Goal: Obtain resource: Obtain resource

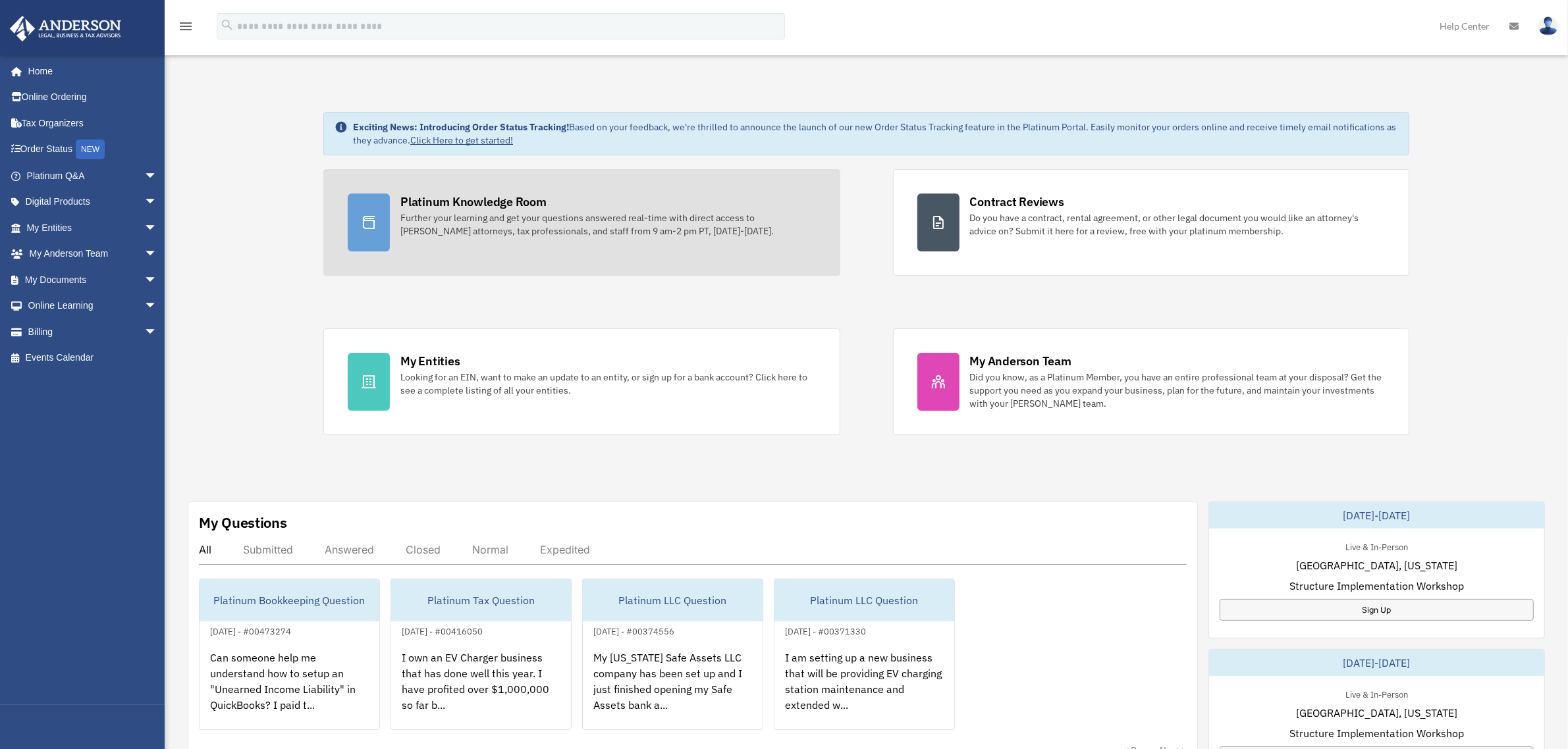
click at [416, 206] on div "Platinum Knowledge Room" at bounding box center [474, 202] width 146 height 16
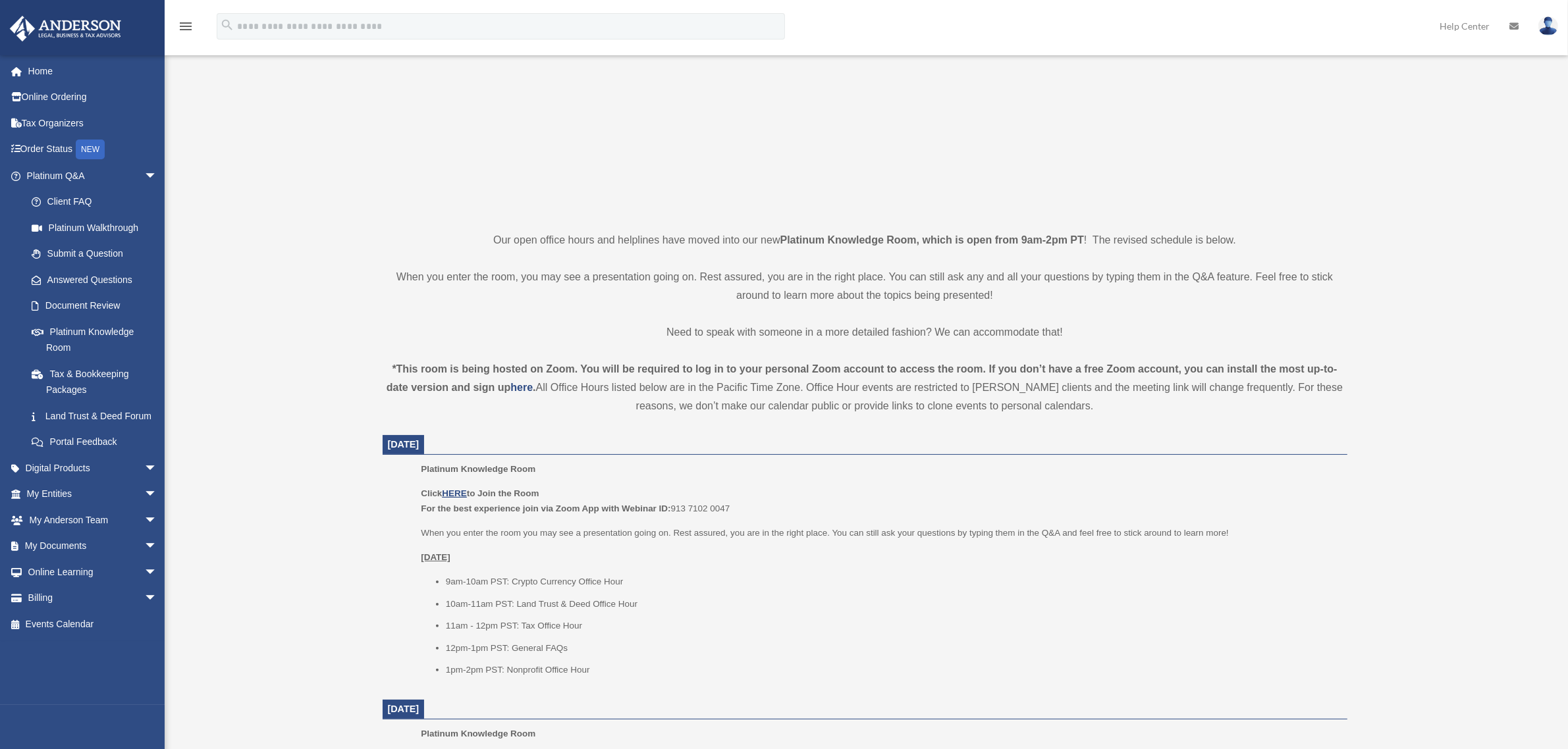
scroll to position [165, 0]
click at [459, 488] on u "HERE" at bounding box center [454, 490] width 25 height 10
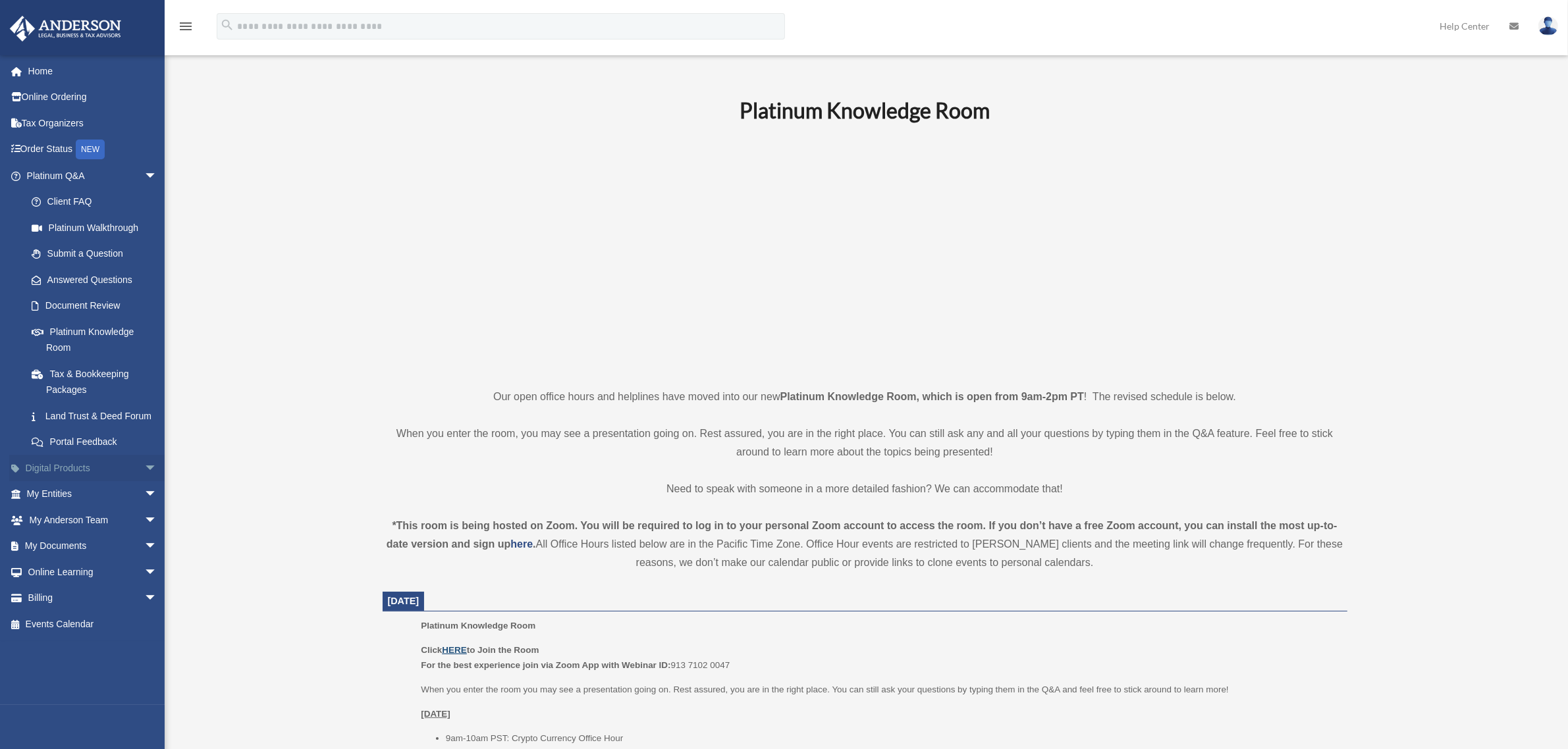
scroll to position [0, 0]
click at [144, 480] on span "arrow_drop_down" at bounding box center [157, 468] width 26 height 27
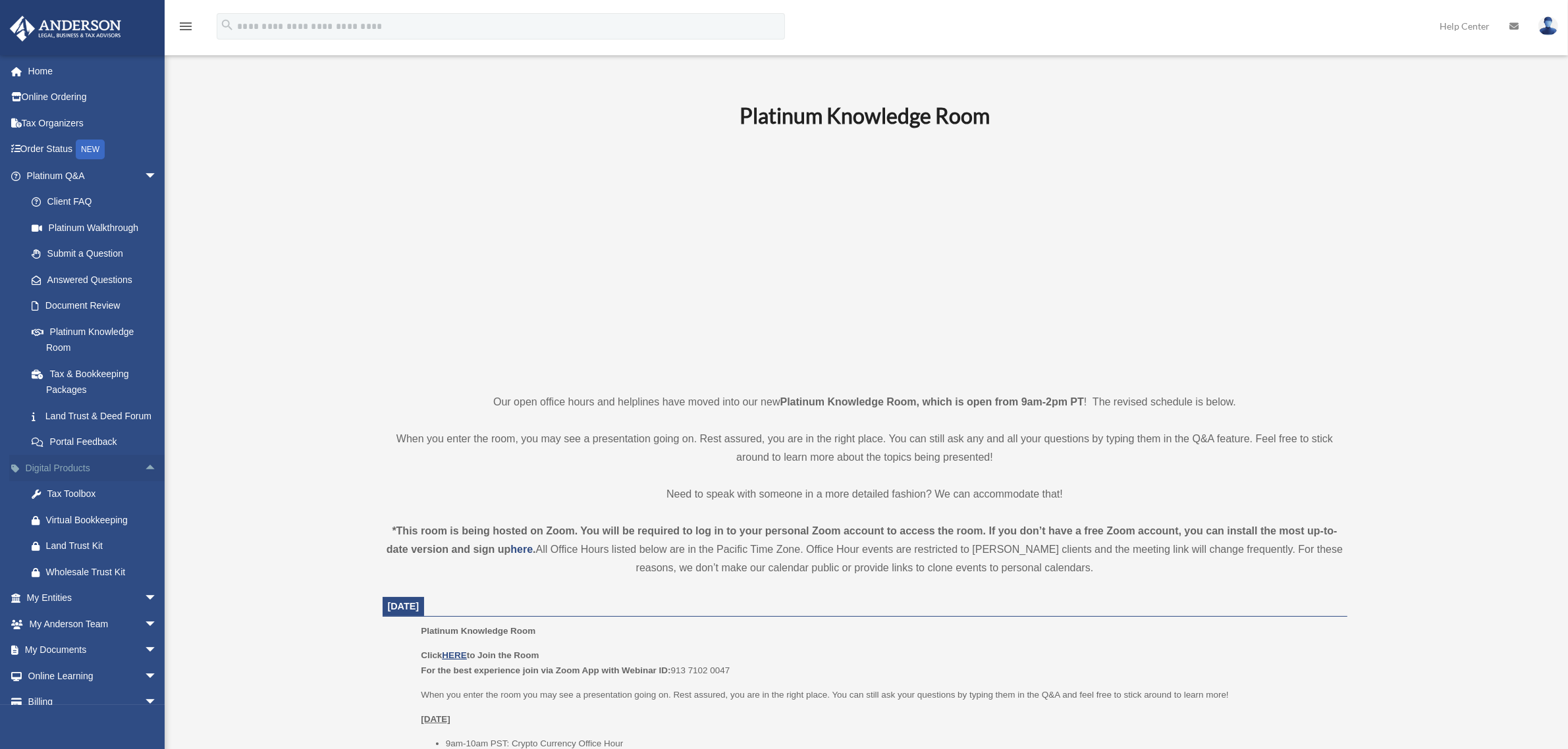
click at [144, 480] on span "arrow_drop_up" at bounding box center [157, 468] width 26 height 27
click at [144, 505] on span "arrow_drop_down" at bounding box center [157, 494] width 26 height 27
click at [144, 508] on span "arrow_drop_up" at bounding box center [157, 494] width 26 height 27
click at [144, 531] on span "arrow_drop_down" at bounding box center [157, 520] width 26 height 27
click at [144, 531] on span "arrow_drop_up" at bounding box center [157, 520] width 26 height 27
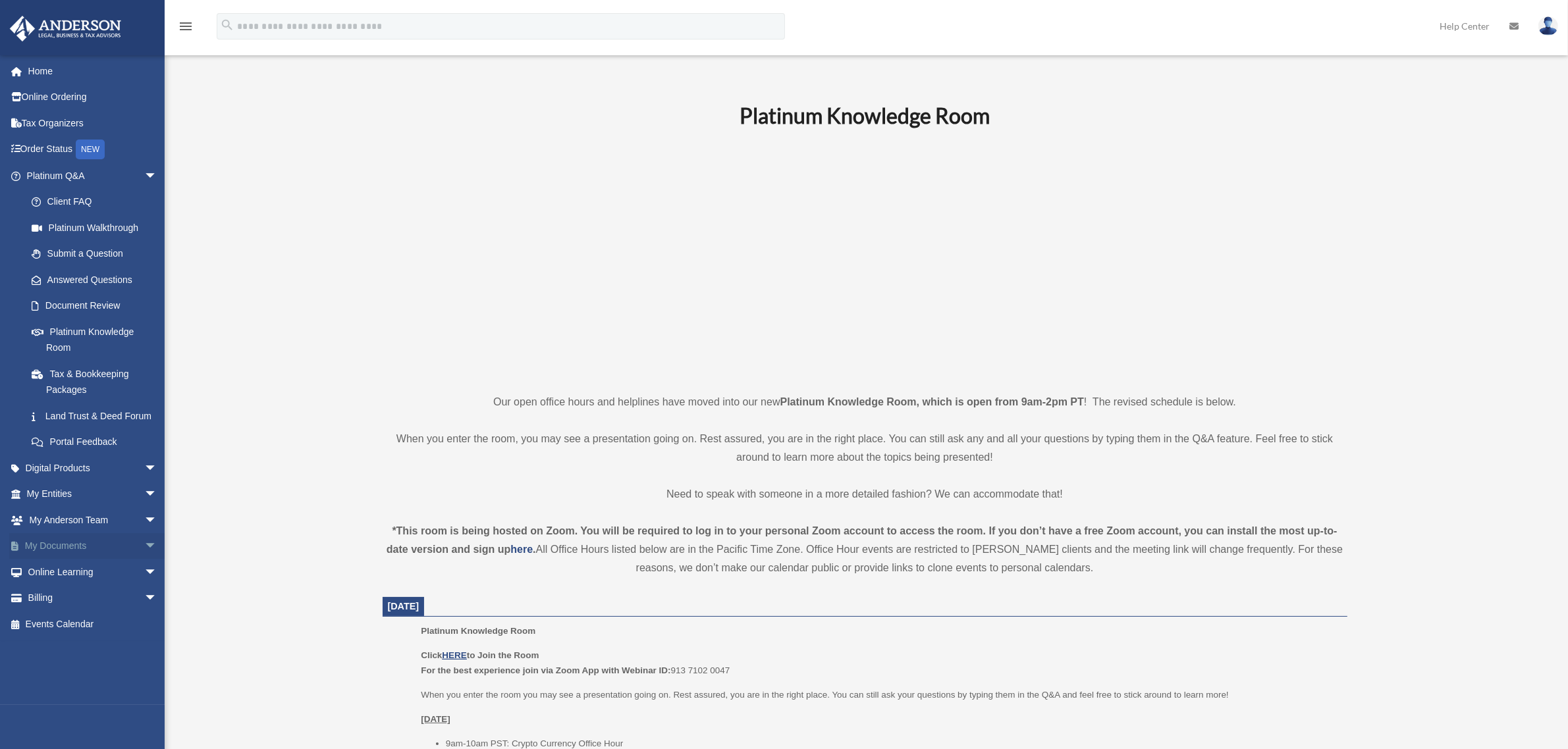
click at [144, 560] on span "arrow_drop_down" at bounding box center [157, 546] width 26 height 27
click at [91, 612] on link "Meeting Minutes" at bounding box center [98, 598] width 159 height 26
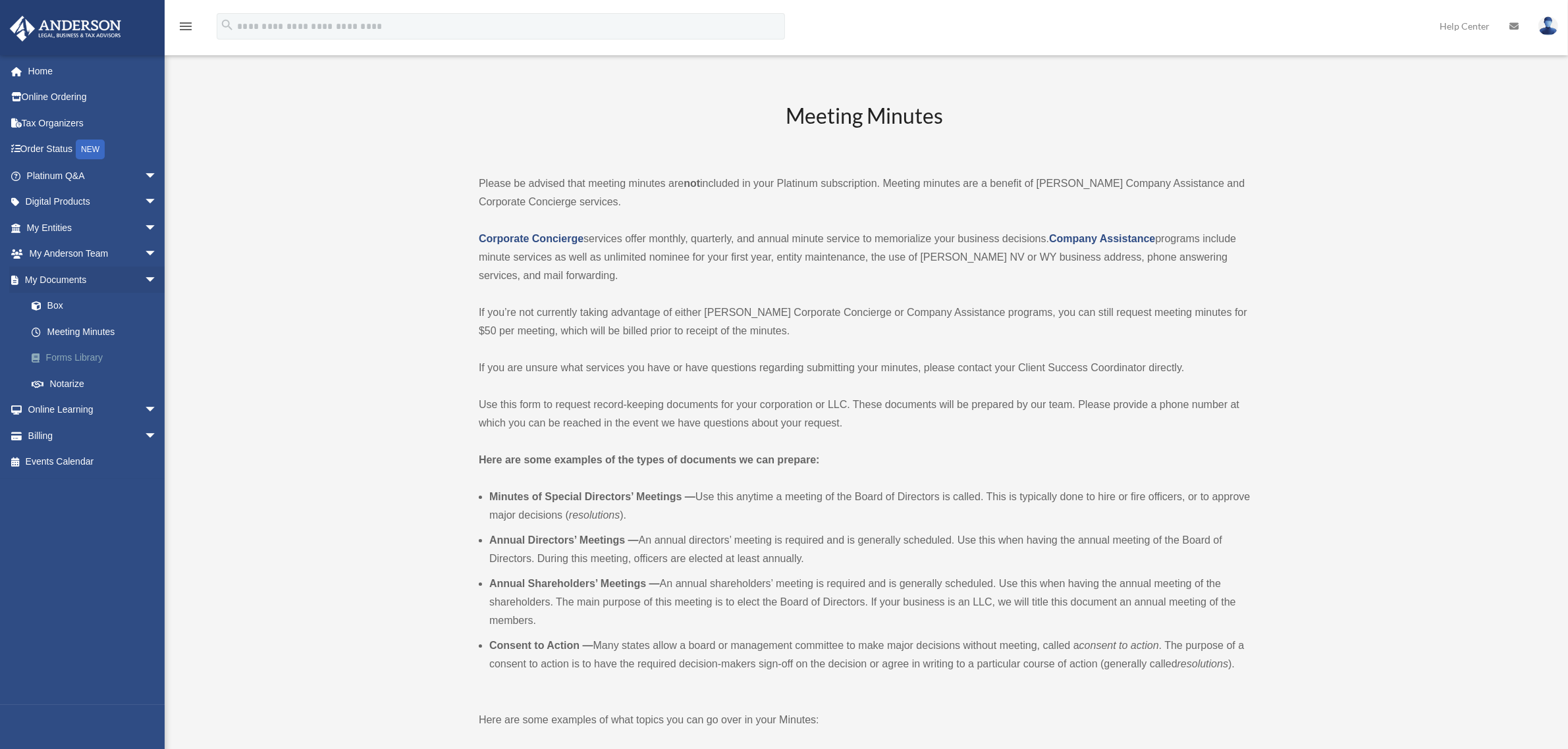
click at [90, 356] on link "Forms Library" at bounding box center [98, 358] width 159 height 26
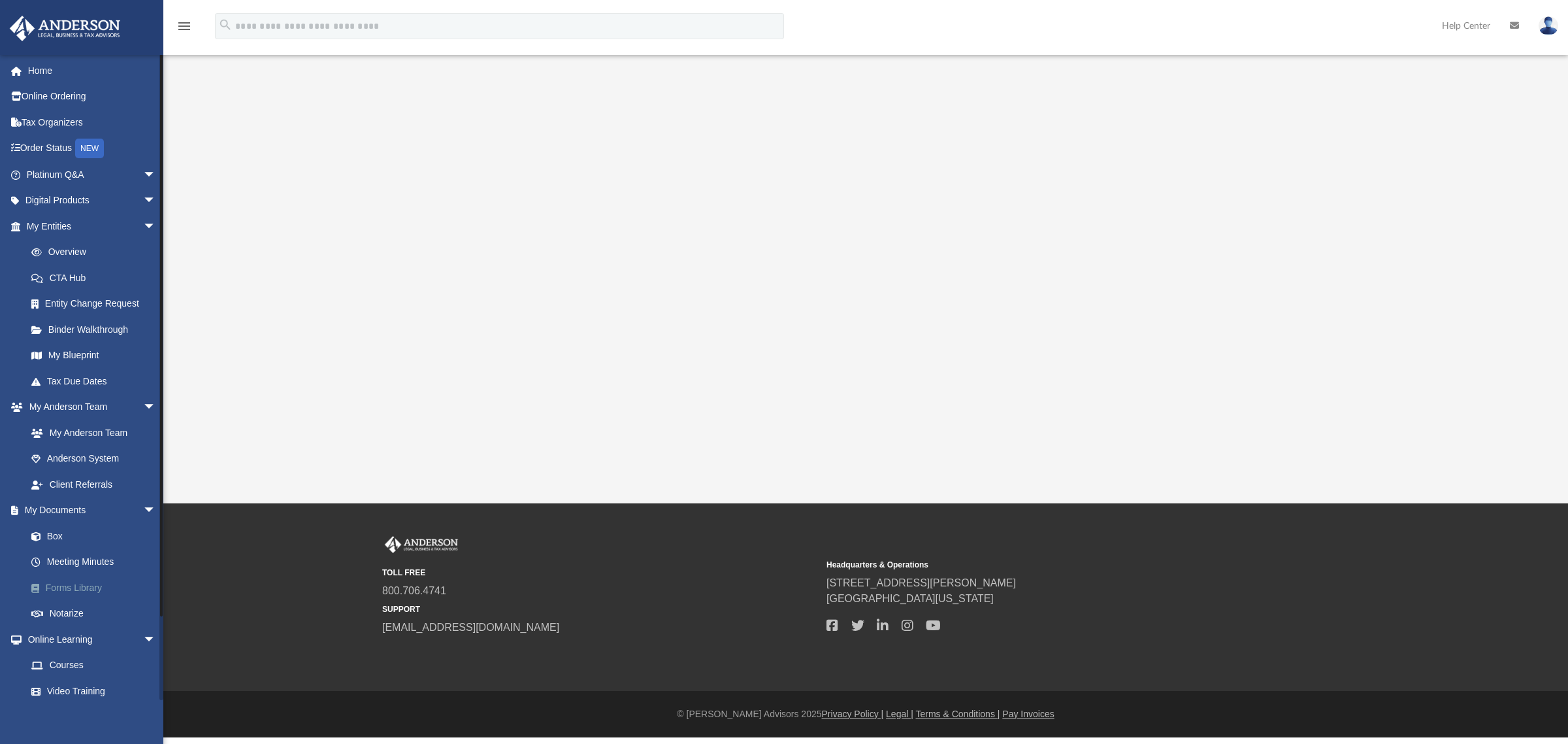
click at [81, 582] on link "Forms Library" at bounding box center [97, 588] width 158 height 26
click at [82, 561] on link "Meeting Minutes" at bounding box center [97, 562] width 158 height 26
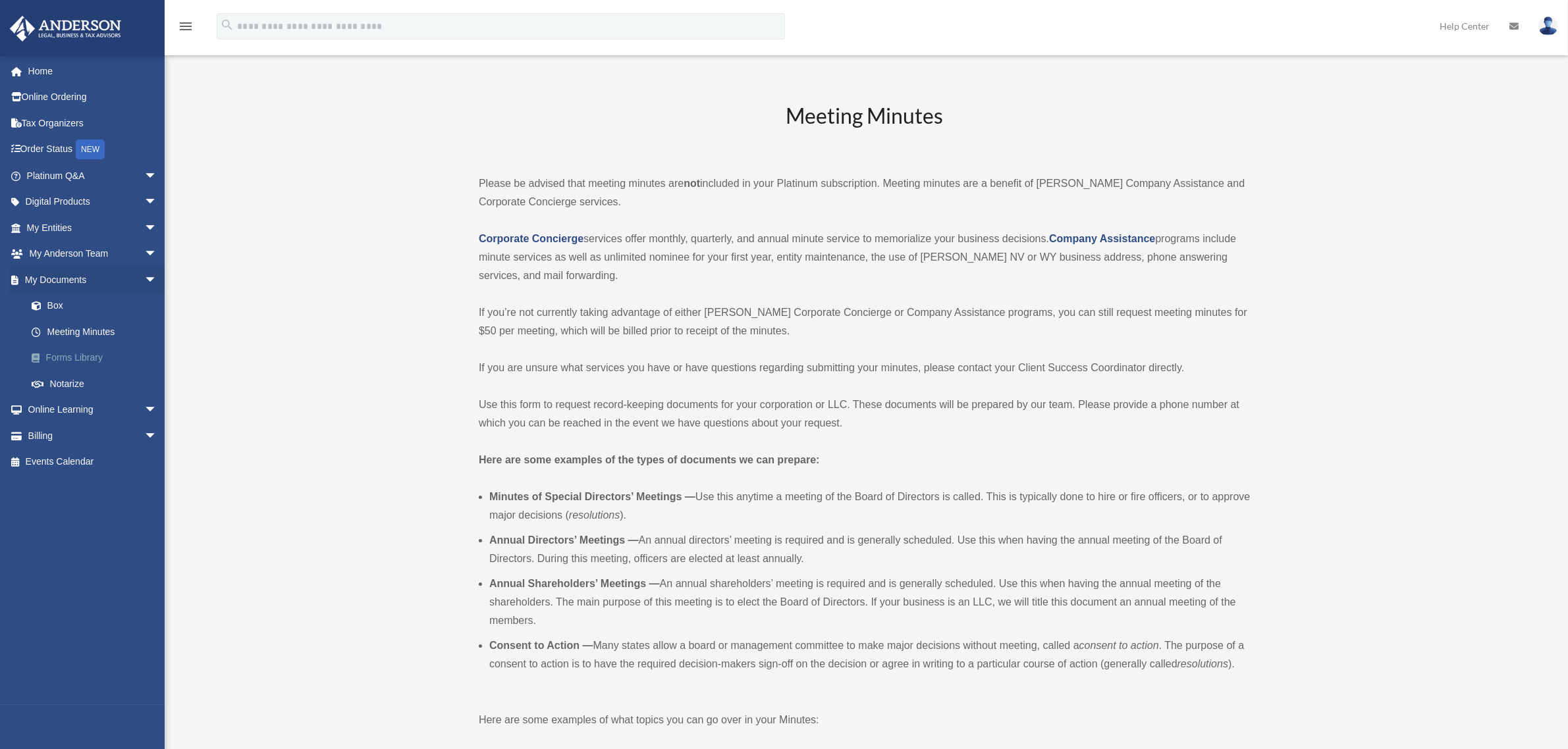
click at [96, 359] on link "Forms Library" at bounding box center [98, 358] width 159 height 26
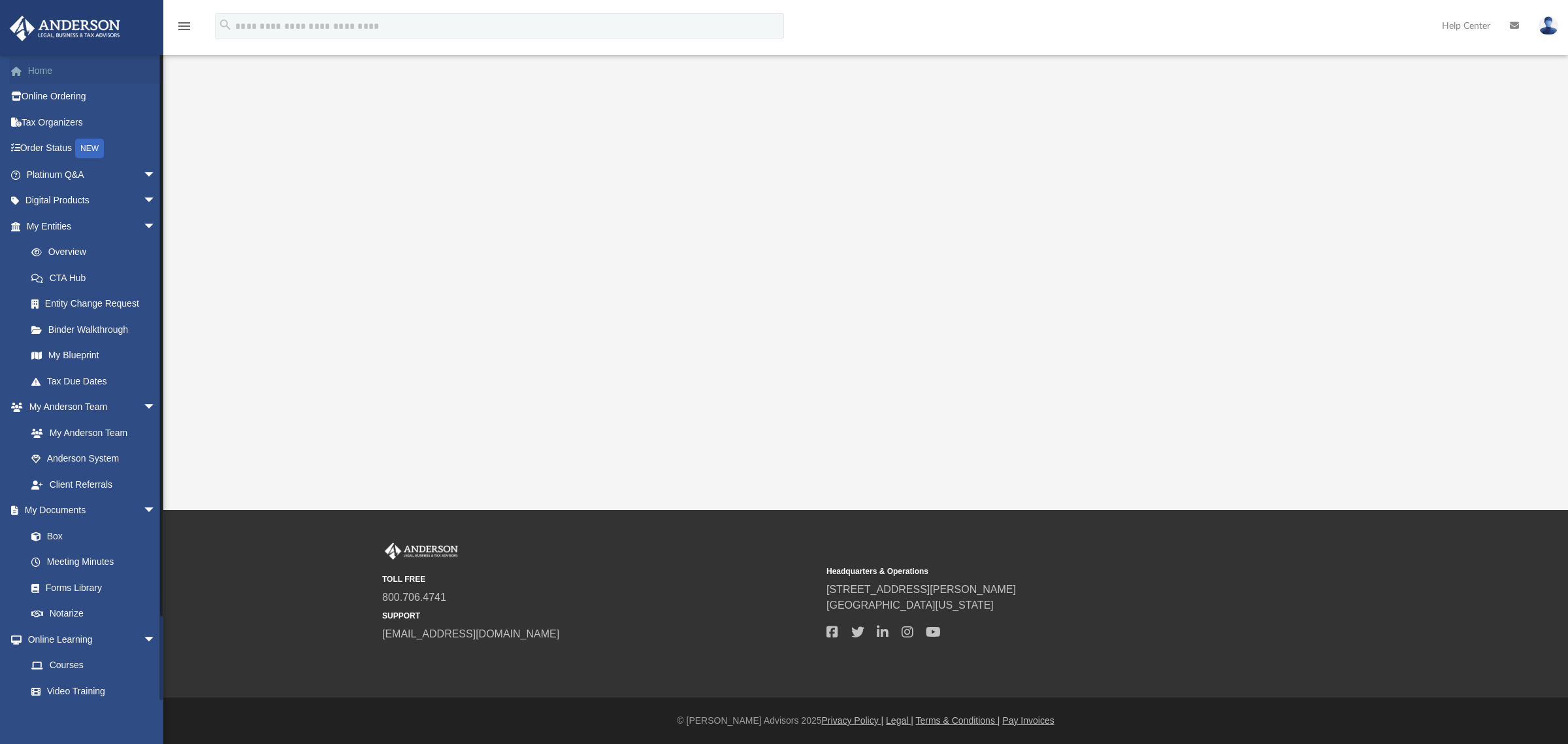
click at [46, 67] on link "Home" at bounding box center [92, 71] width 166 height 26
